Goal: Information Seeking & Learning: Learn about a topic

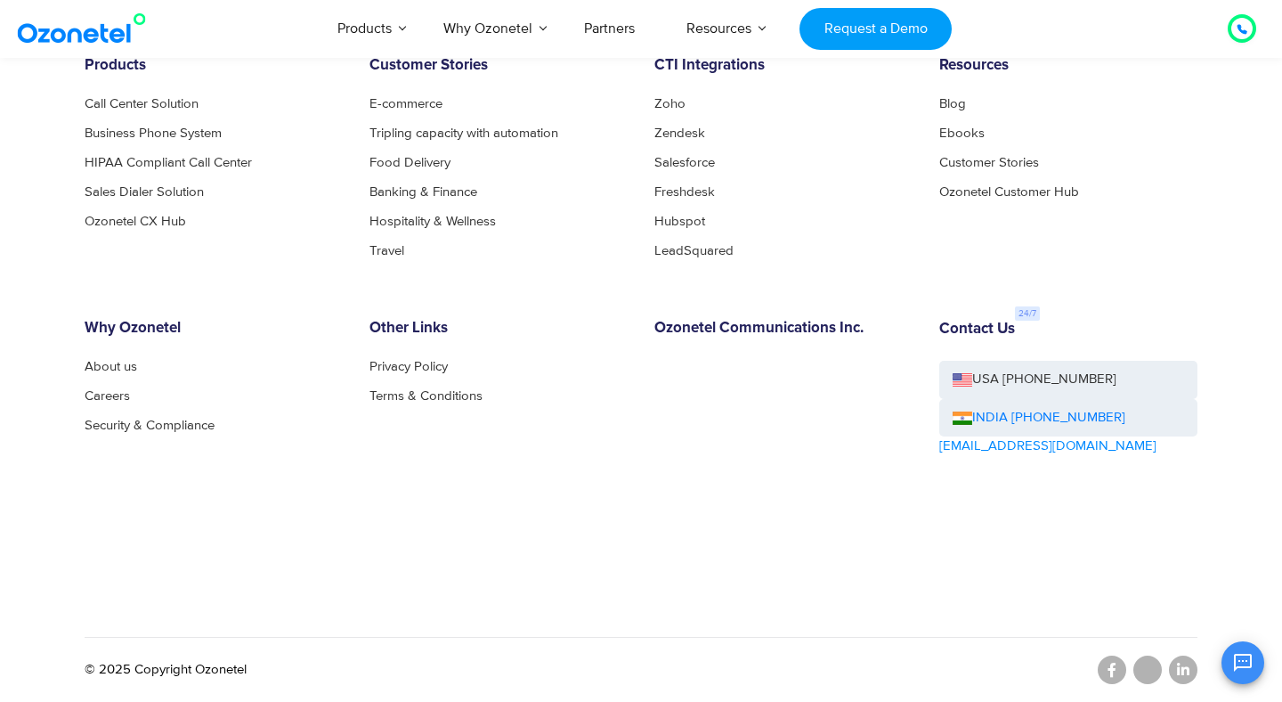
scroll to position [796, 0]
click at [111, 367] on link "About us" at bounding box center [116, 366] width 62 height 13
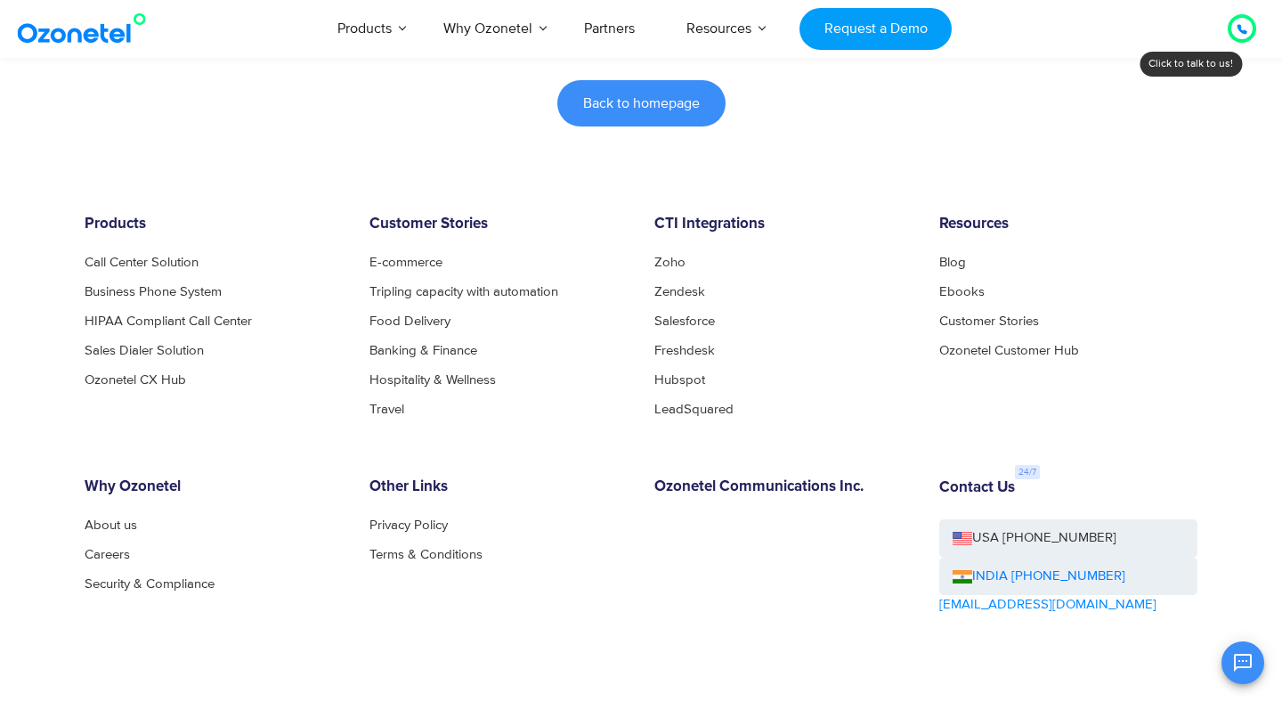
scroll to position [634, 0]
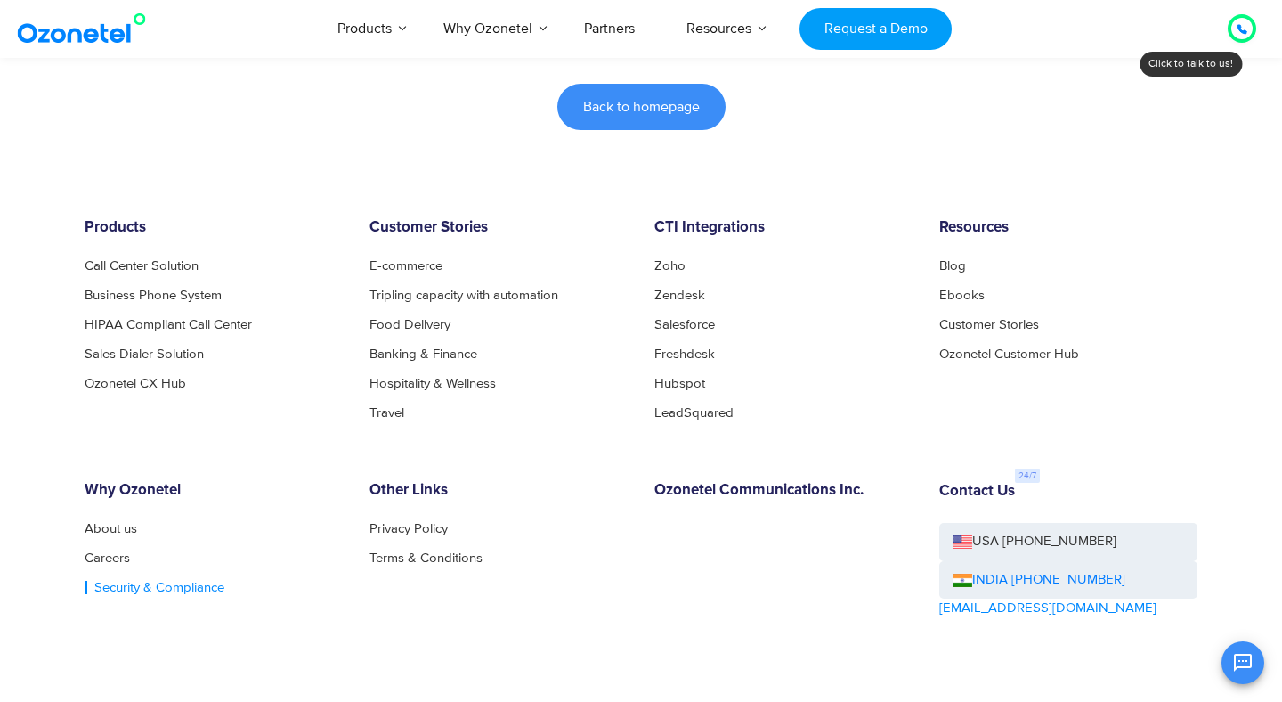
click at [132, 590] on link "Security & Compliance" at bounding box center [155, 587] width 140 height 13
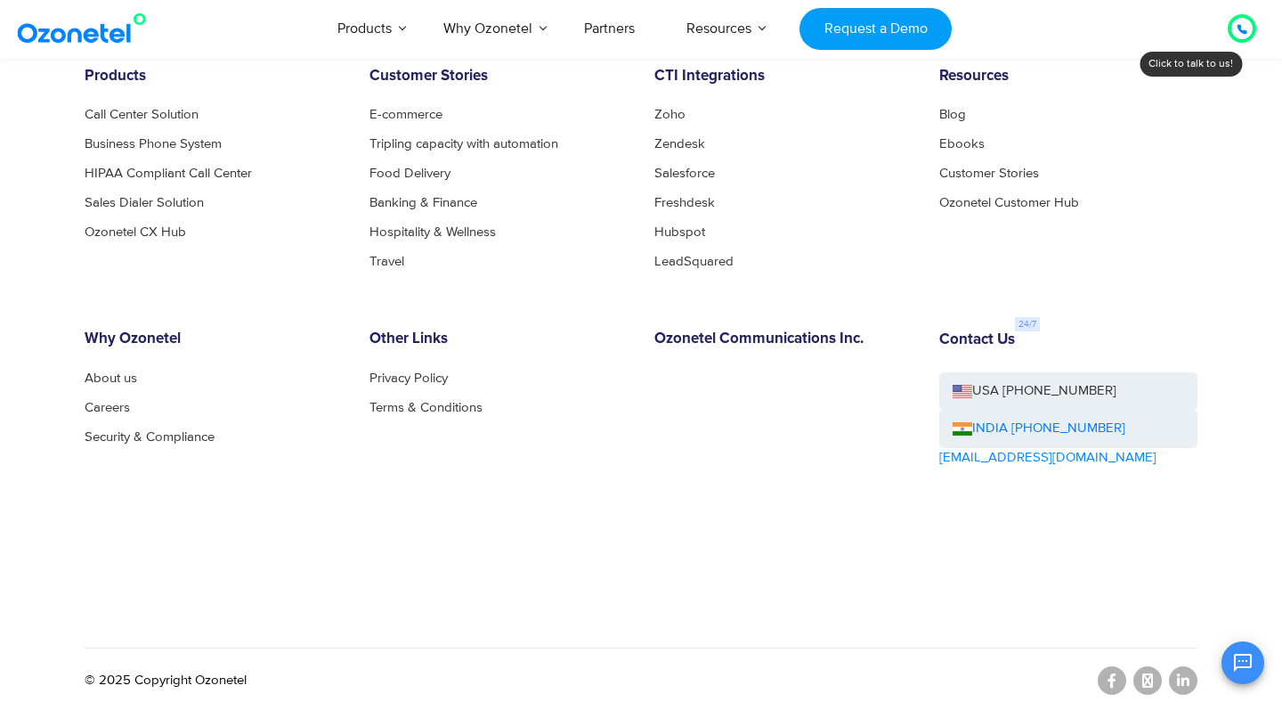
scroll to position [2464, 0]
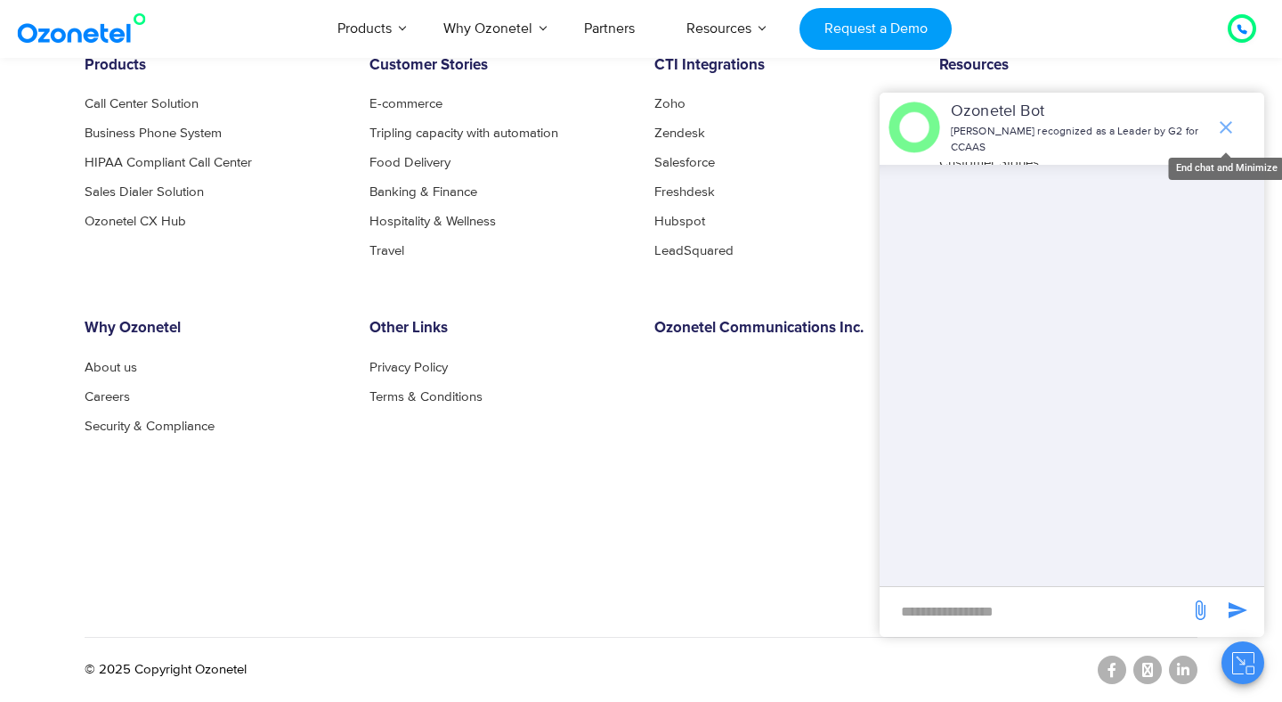
click at [1235, 123] on icon "end chat or minimize" at bounding box center [1226, 127] width 21 height 21
